Goal: Task Accomplishment & Management: Use online tool/utility

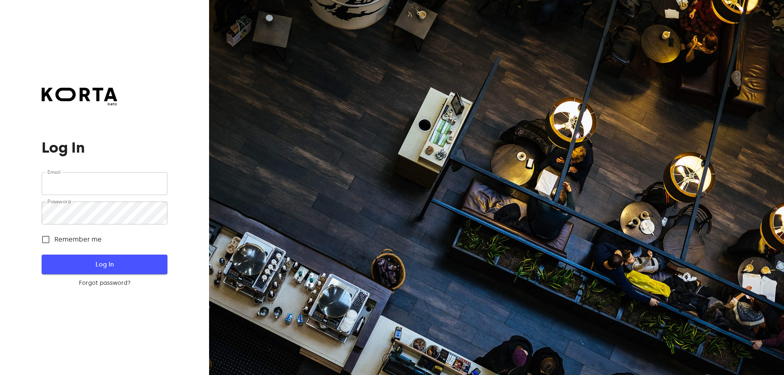
type input "[EMAIL_ADDRESS][DOMAIN_NAME]"
click at [120, 256] on button "Log In" at bounding box center [104, 265] width 125 height 20
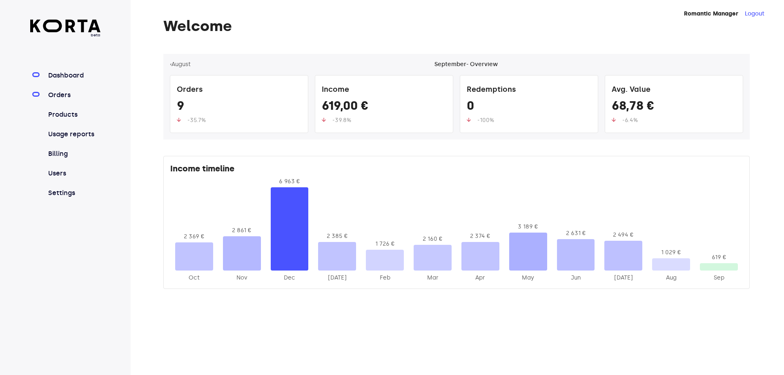
click at [60, 95] on link "Orders" at bounding box center [74, 95] width 54 height 10
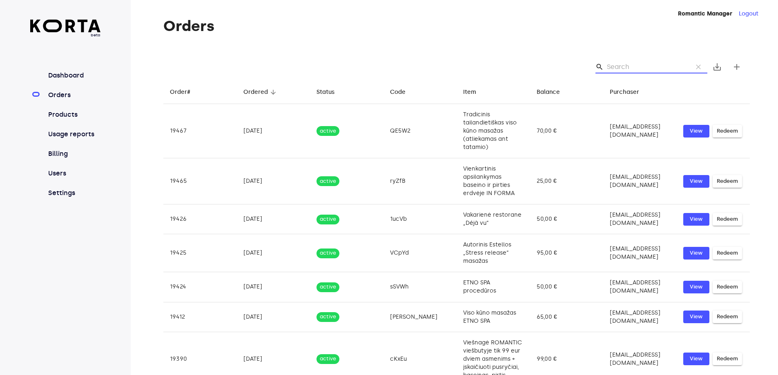
click at [634, 66] on input "Search" at bounding box center [646, 66] width 79 height 13
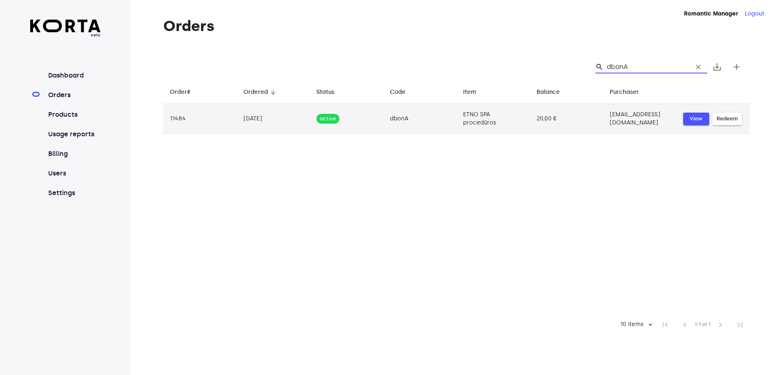
type input "dbonA"
click at [699, 120] on span "View" at bounding box center [696, 118] width 18 height 9
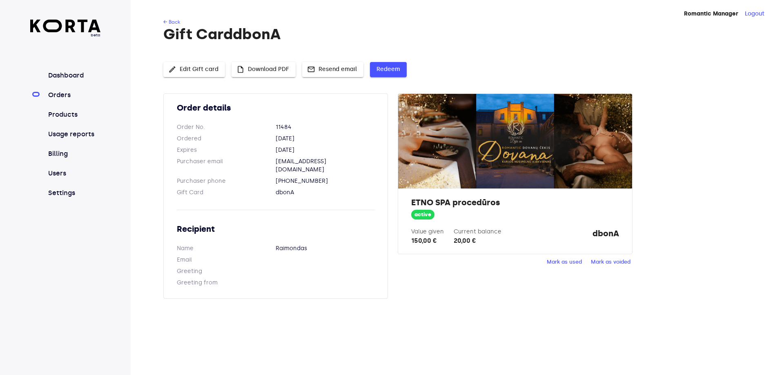
click at [384, 68] on span "Redeem" at bounding box center [389, 70] width 24 height 10
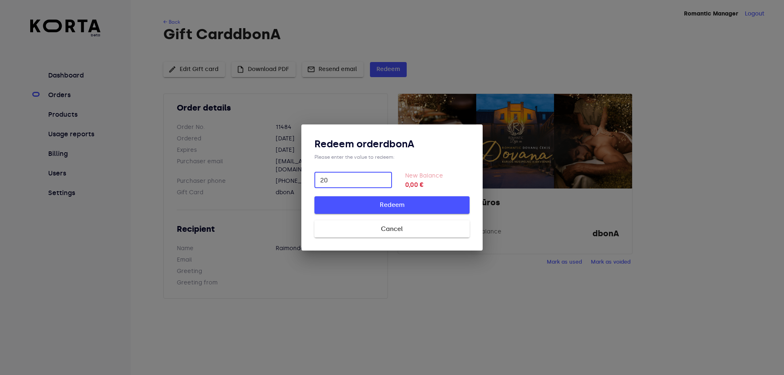
type input "20"
click at [388, 209] on span "Redeem" at bounding box center [392, 205] width 129 height 11
